Goal: Navigation & Orientation: Go to known website

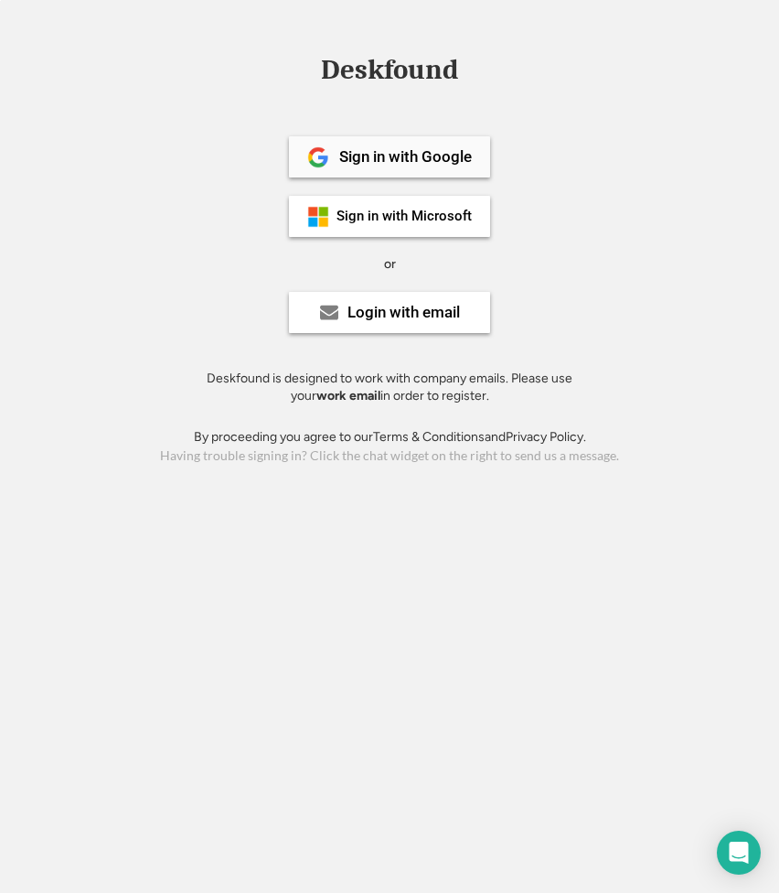
click at [425, 153] on div "Sign in with Google" at bounding box center [405, 157] width 133 height 16
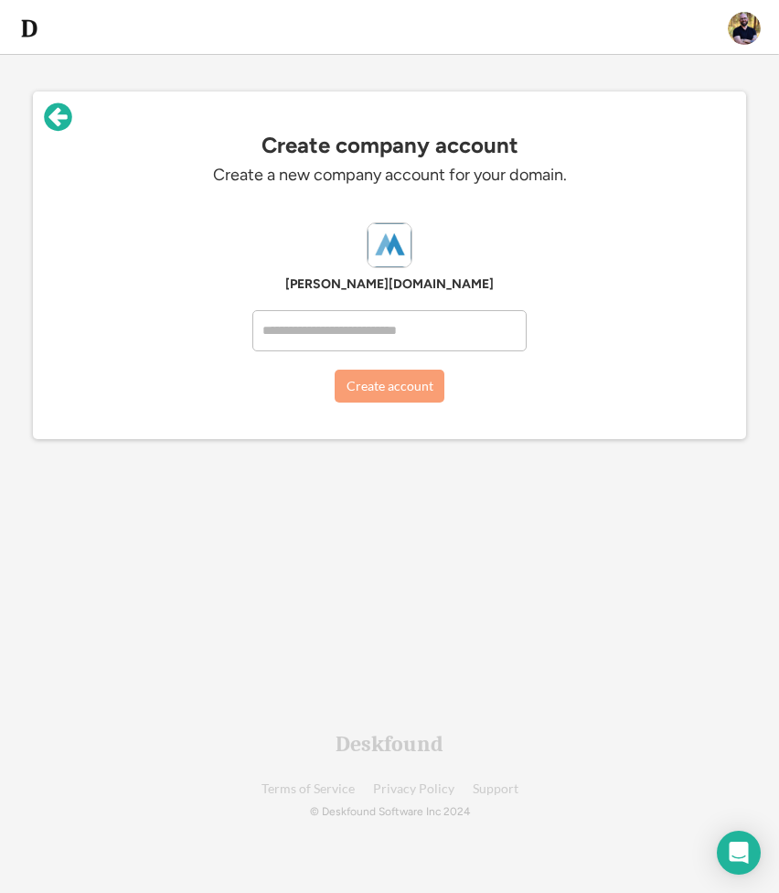
click at [59, 119] on icon at bounding box center [58, 117] width 32 height 32
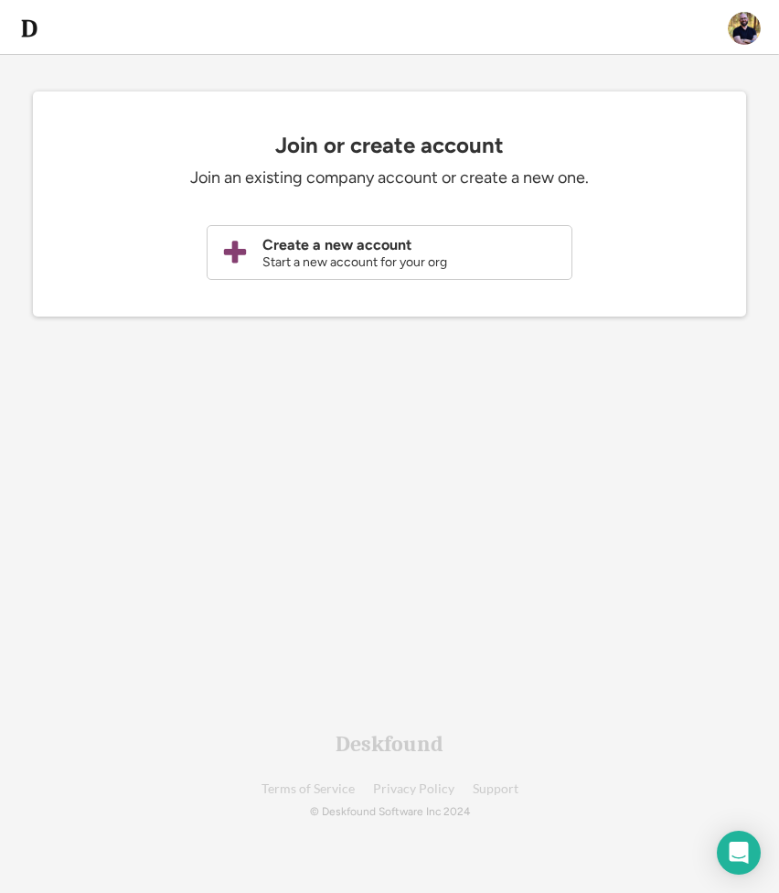
click at [31, 28] on img at bounding box center [29, 28] width 22 height 22
